Goal: Communication & Community: Share content

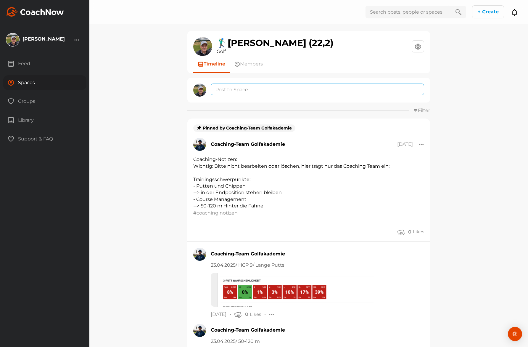
click at [380, 89] on textarea at bounding box center [318, 90] width 214 height 12
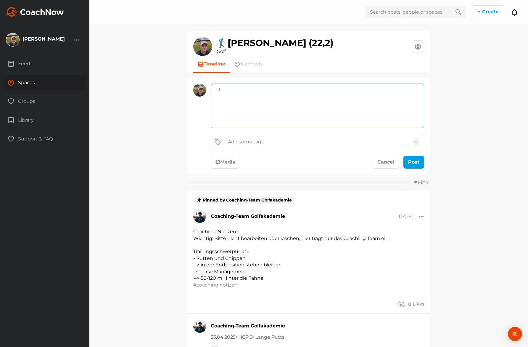
type textarea "h"
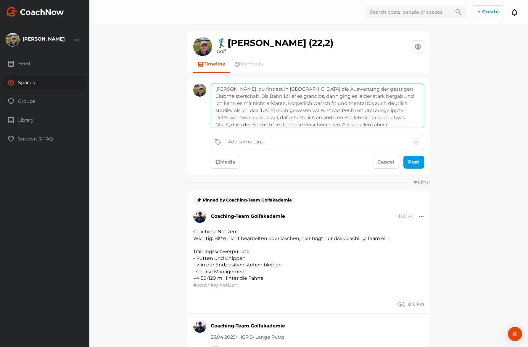
scroll to position [8, 0]
click at [400, 116] on textarea "[PERSON_NAME], du findest in [GEOGRAPHIC_DATA] die Auswertung der gestrigen Clu…" at bounding box center [318, 106] width 214 height 44
click at [319, 123] on textarea "[PERSON_NAME], du findest in [GEOGRAPHIC_DATA] die Auswertung der gestrigen Clu…" at bounding box center [318, 106] width 214 height 44
click at [228, 118] on textarea "[PERSON_NAME], du findest in [GEOGRAPHIC_DATA] die Auswertung der gestrigen Clu…" at bounding box center [318, 106] width 214 height 44
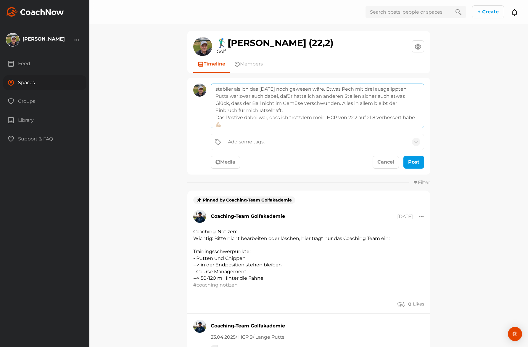
click at [230, 118] on textarea "[PERSON_NAME], du findest in [GEOGRAPHIC_DATA] die Auswertung der gestrigen Clu…" at bounding box center [318, 106] width 214 height 44
click at [232, 116] on textarea "[PERSON_NAME], du findest in [GEOGRAPHIC_DATA] die Auswertung der gestrigen Clu…" at bounding box center [318, 106] width 214 height 44
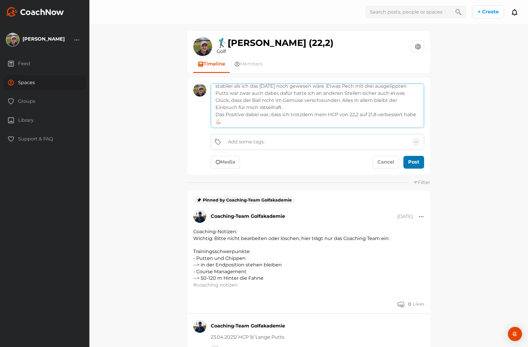
type textarea "[PERSON_NAME], du findest in [GEOGRAPHIC_DATA] die Auswertung der gestrigen Clu…"
click at [408, 161] on div "submit" at bounding box center [414, 161] width 13 height 7
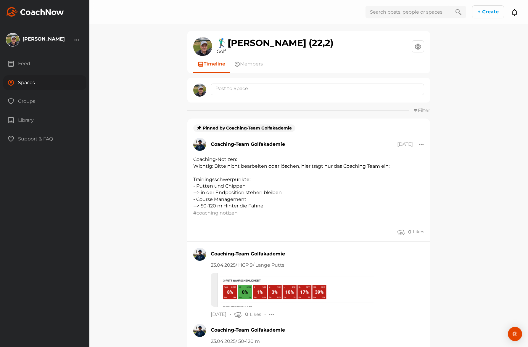
scroll to position [0, 0]
